Goal: Check status

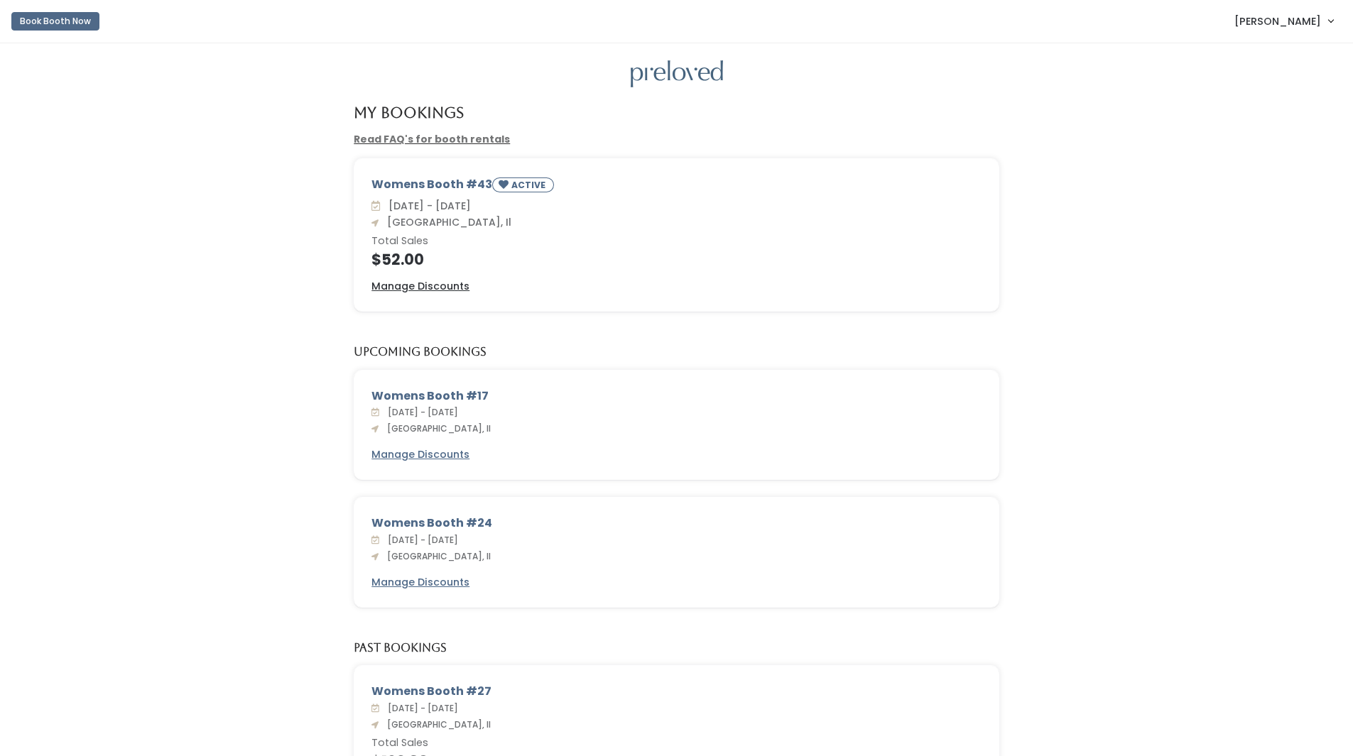
click at [214, 168] on div "Womens Booth #43 ACTIVE [DATE] - [DATE] [GEOGRAPHIC_DATA], Il Total Sales $52.0…" at bounding box center [676, 243] width 1325 height 170
